Goal: Task Accomplishment & Management: Manage account settings

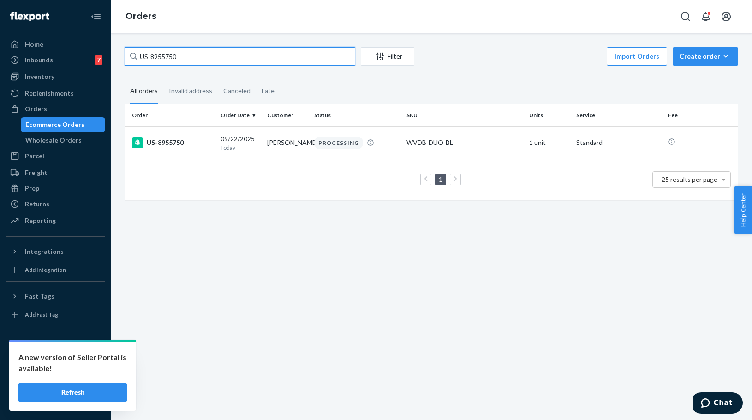
drag, startPoint x: 196, startPoint y: 64, endPoint x: 28, endPoint y: 35, distance: 171.3
click at [28, 35] on div "Home Inbounds 7 Shipping Plans Problems 7 Inventory Products Replenishments Ord…" at bounding box center [376, 210] width 752 height 420
type input "US-8950933"
click at [187, 144] on div "US-8950933" at bounding box center [172, 142] width 81 height 11
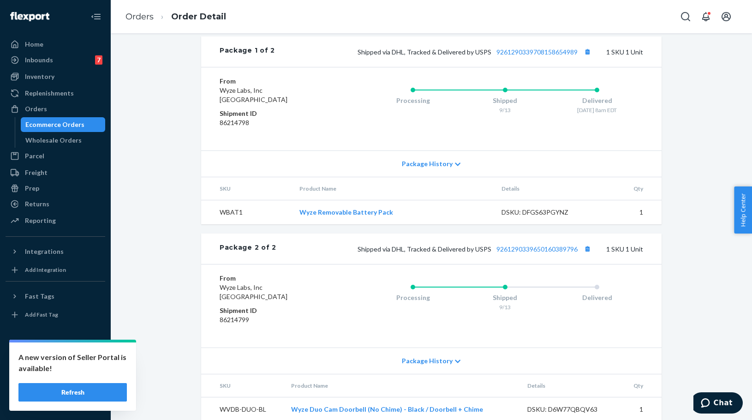
scroll to position [413, 0]
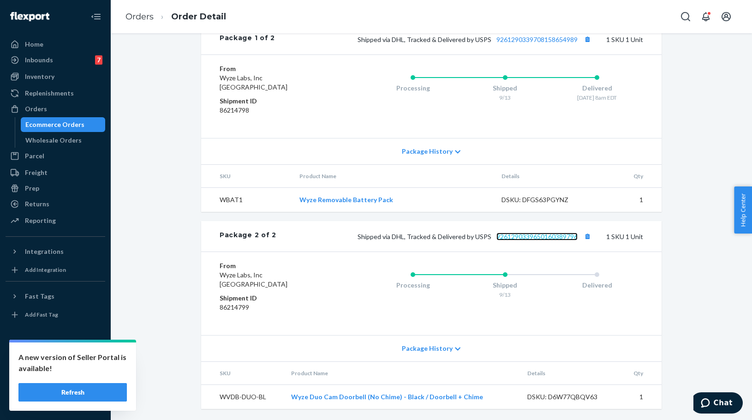
click at [540, 238] on link "9261290339650160389796" at bounding box center [536, 236] width 81 height 8
click at [142, 17] on link "Orders" at bounding box center [139, 17] width 28 height 10
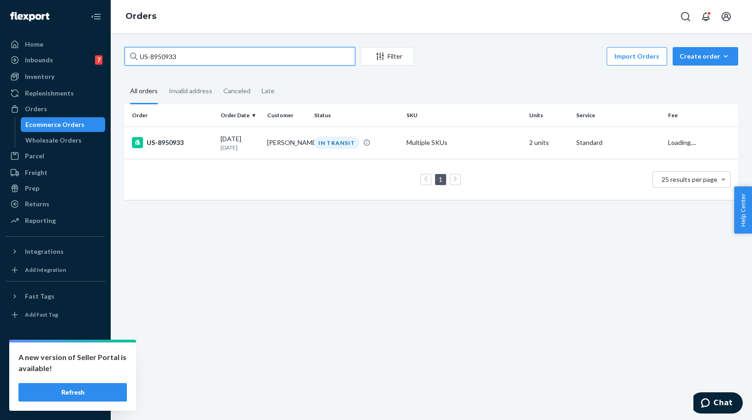
drag, startPoint x: 171, startPoint y: 55, endPoint x: 119, endPoint y: 50, distance: 52.4
click at [121, 51] on div "US-8950933 Filter Import Orders Create order Ecommerce order Removal order All …" at bounding box center [431, 128] width 627 height 162
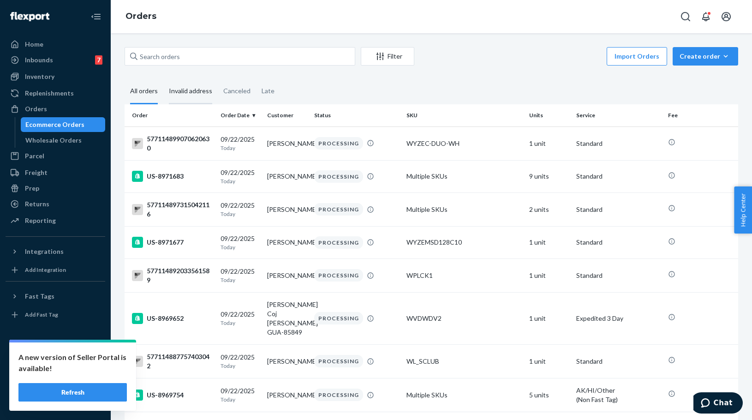
click at [199, 92] on div "Invalid address" at bounding box center [190, 91] width 43 height 25
click at [163, 79] on input "Invalid address" at bounding box center [163, 79] width 0 height 0
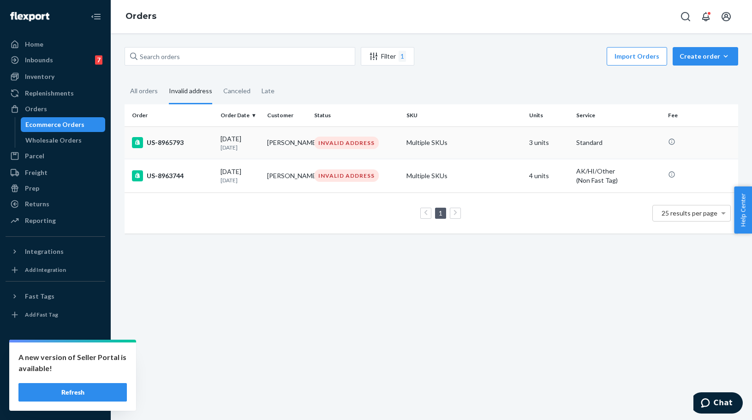
click at [162, 155] on td "US-8965793" at bounding box center [171, 142] width 92 height 32
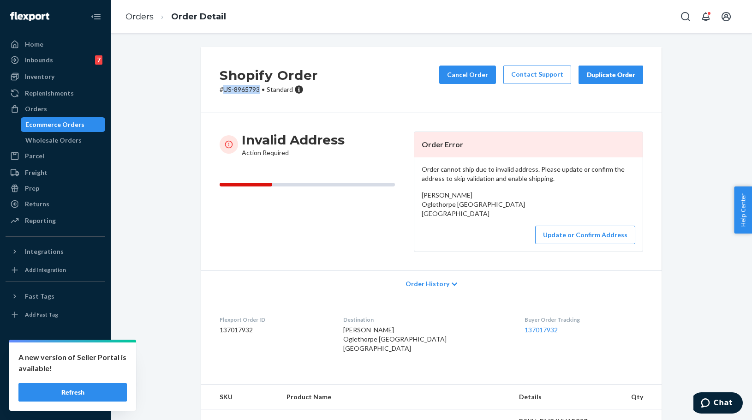
drag, startPoint x: 259, startPoint y: 94, endPoint x: 740, endPoint y: 103, distance: 480.6
click at [221, 86] on div "Shopify Order # US-8965793 • Standard Cancel Order Contact Support Duplicate Or…" at bounding box center [431, 80] width 460 height 66
copy p "US-8965793"
click at [135, 17] on link "Orders" at bounding box center [139, 17] width 28 height 10
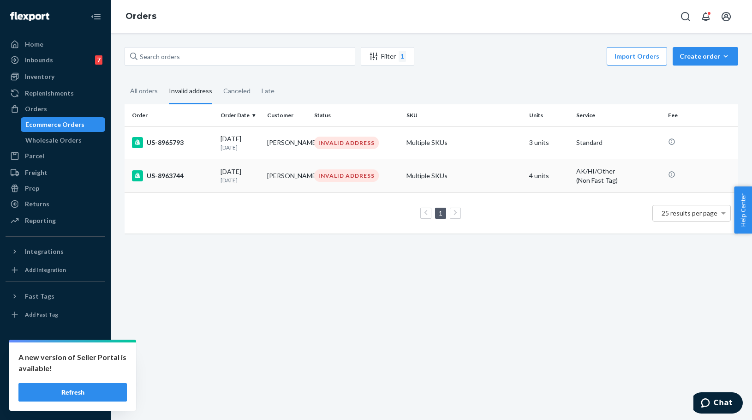
click at [256, 182] on p "[DATE]" at bounding box center [240, 180] width 40 height 8
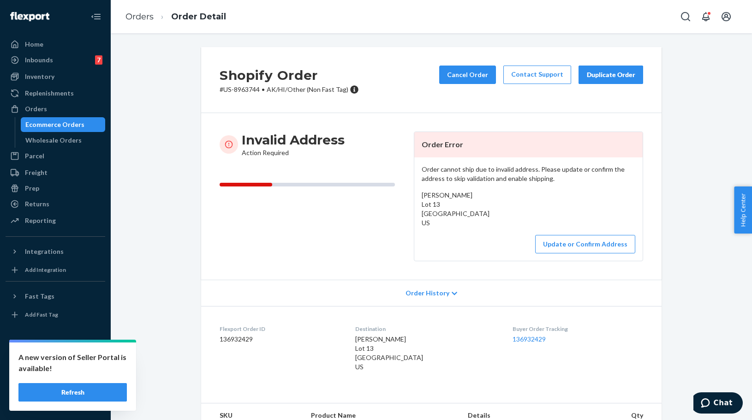
click at [241, 91] on p "# US-8963744 • AK/HI/Other (Non Fast Tag)" at bounding box center [289, 89] width 139 height 9
copy p "8963744"
click at [576, 245] on button "Update or Confirm Address" at bounding box center [585, 244] width 100 height 18
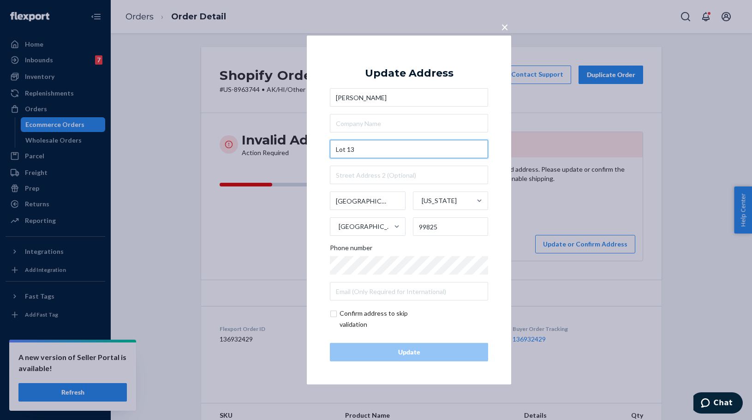
click at [379, 153] on input "Lot 13" at bounding box center [409, 149] width 158 height 18
paste input "[STREET_ADDRESS][PERSON_NAME]"
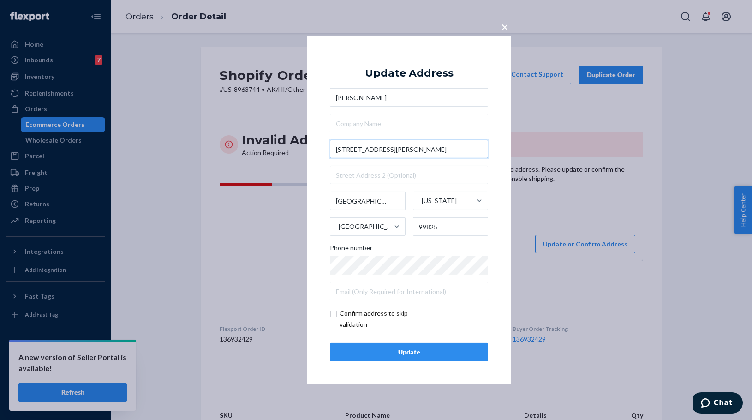
click at [418, 150] on input "[STREET_ADDRESS][PERSON_NAME]" at bounding box center [409, 149] width 158 height 18
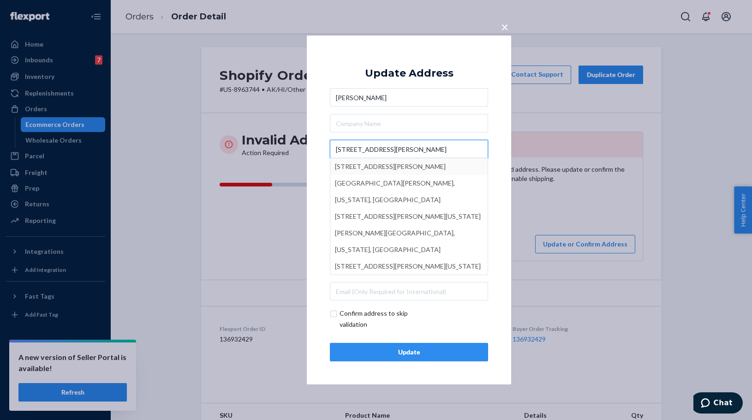
type input "[STREET_ADDRESS][PERSON_NAME]"
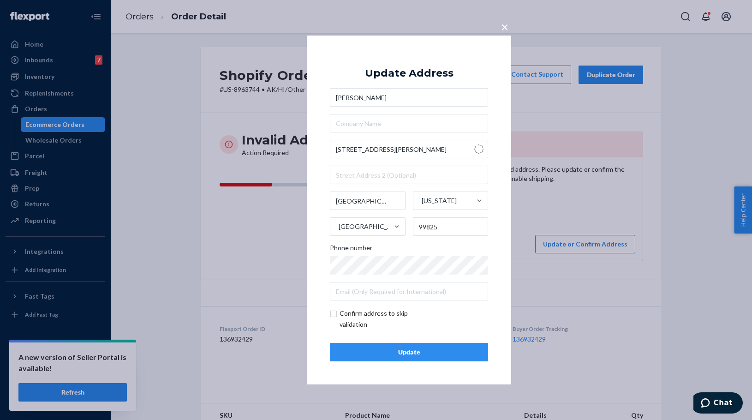
type input "[GEOGRAPHIC_DATA]"
type input "84025"
click at [349, 148] on input "[STREET_ADDRESS][PERSON_NAME]" at bounding box center [409, 149] width 158 height 18
type input "[STREET_ADDRESS][PERSON_NAME]"
click at [499, 212] on div "× Update Address [PERSON_NAME] [STREET_ADDRESS][GEOGRAPHIC_DATA][PERSON_NAME][S…" at bounding box center [409, 210] width 204 height 349
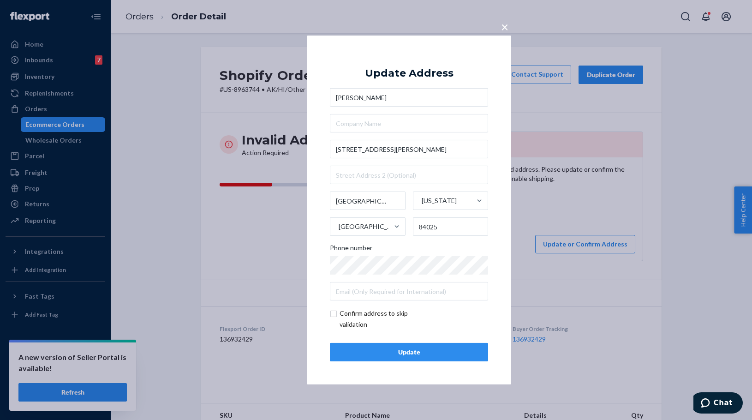
click at [400, 354] on div "Update" at bounding box center [409, 351] width 142 height 9
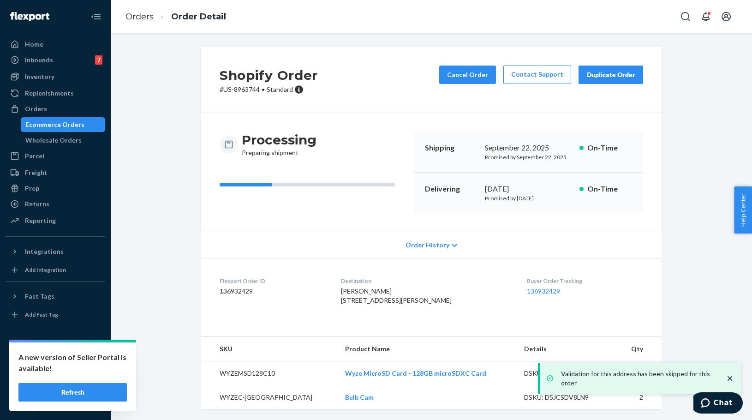
drag, startPoint x: 410, startPoint y: 312, endPoint x: 343, endPoint y: 300, distance: 68.5
click at [343, 300] on dl "Flexport Order ID 136932429 Destination [PERSON_NAME] [STREET_ADDRESS][PERSON_N…" at bounding box center [431, 292] width 460 height 69
copy span "[STREET_ADDRESS][PERSON_NAME]"
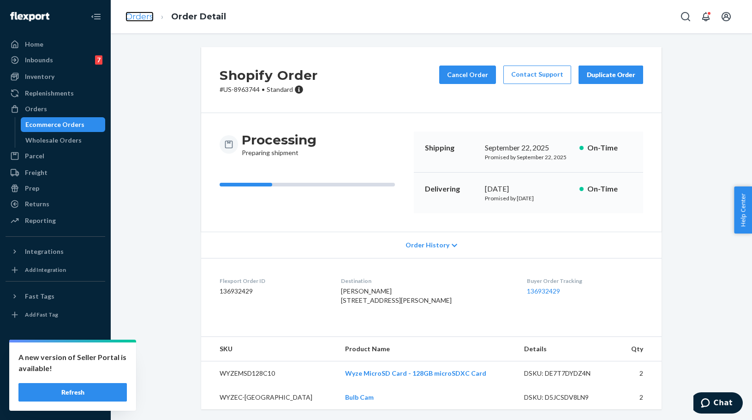
click at [150, 15] on link "Orders" at bounding box center [139, 17] width 28 height 10
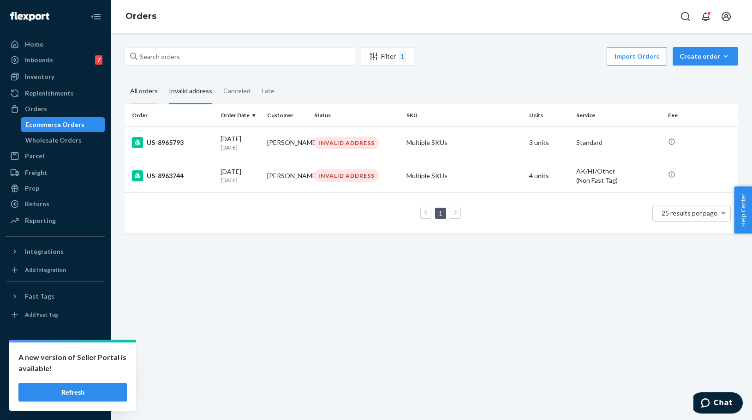
click at [150, 94] on div "All orders" at bounding box center [144, 91] width 28 height 25
click at [125, 79] on input "All orders" at bounding box center [125, 79] width 0 height 0
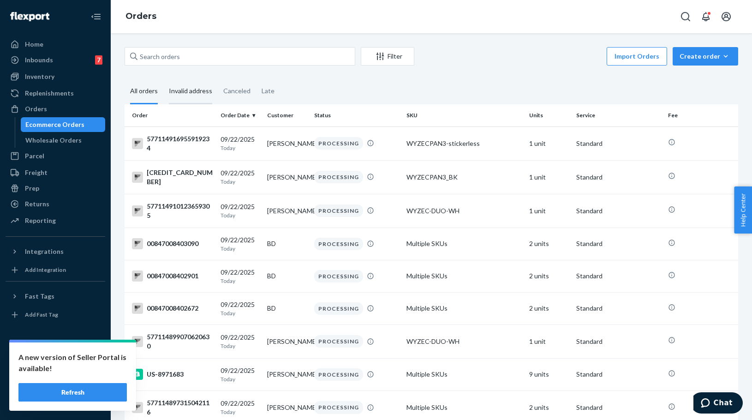
click at [187, 86] on div "Invalid address" at bounding box center [190, 91] width 43 height 25
click at [163, 79] on input "Invalid address" at bounding box center [163, 79] width 0 height 0
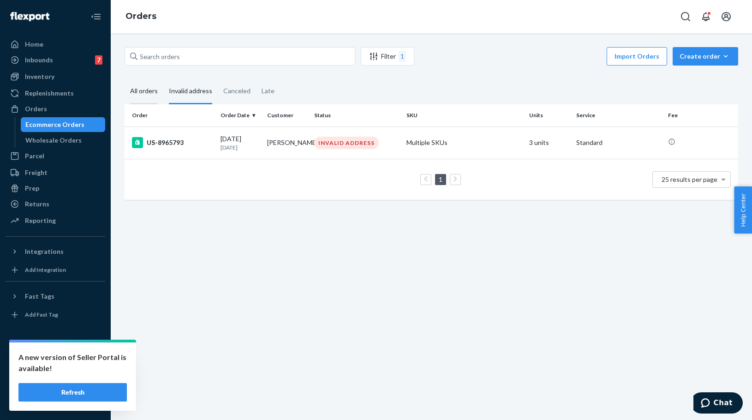
click at [132, 97] on div "All orders" at bounding box center [144, 91] width 28 height 25
click at [125, 79] on input "All orders" at bounding box center [125, 79] width 0 height 0
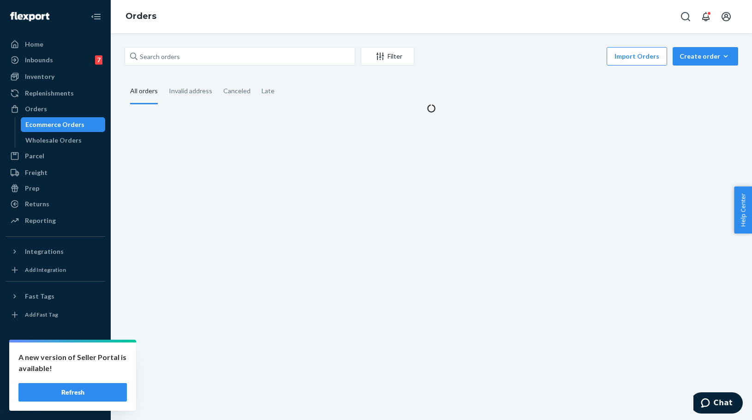
click at [141, 89] on div "All orders" at bounding box center [144, 91] width 28 height 25
click at [125, 79] on input "All orders" at bounding box center [125, 79] width 0 height 0
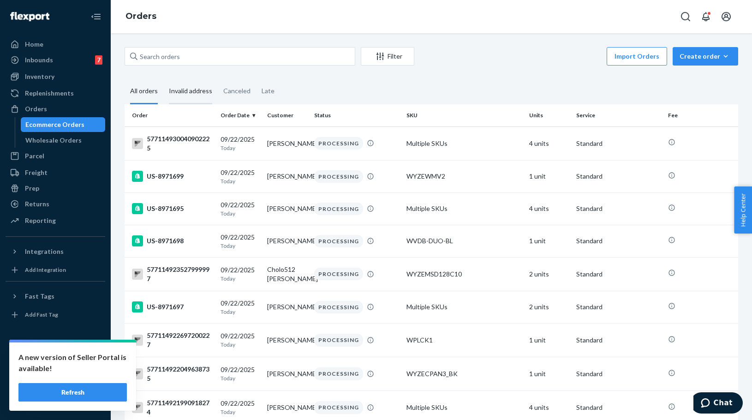
click at [186, 100] on div "Invalid address" at bounding box center [190, 91] width 43 height 25
click at [163, 79] on input "Invalid address" at bounding box center [163, 79] width 0 height 0
